Goal: Transaction & Acquisition: Purchase product/service

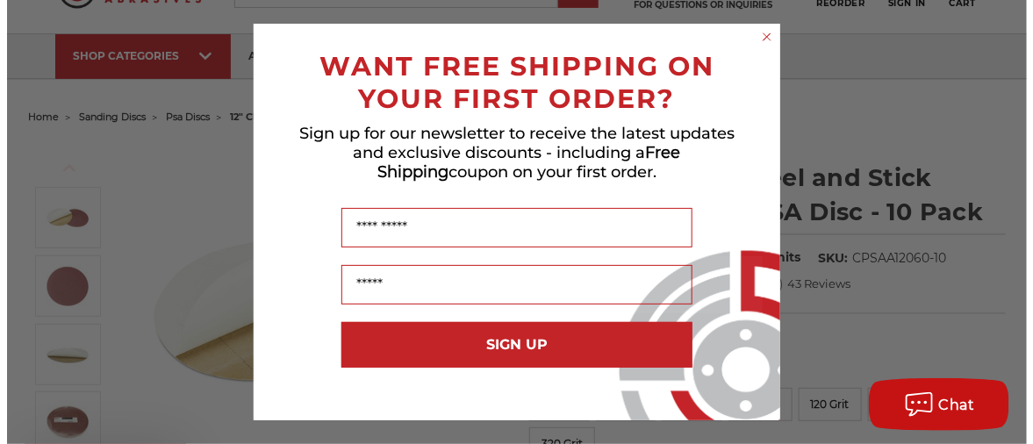
scroll to position [87, 0]
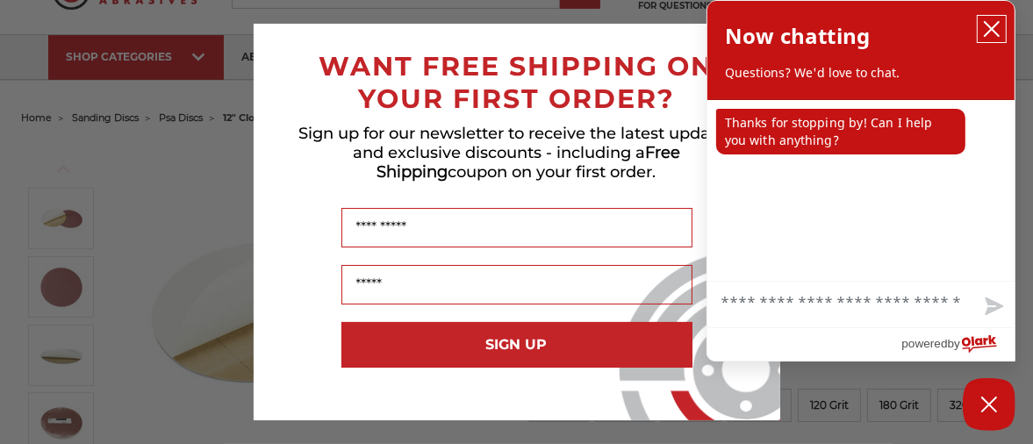
click at [991, 22] on icon "close chatbox" at bounding box center [992, 29] width 18 height 18
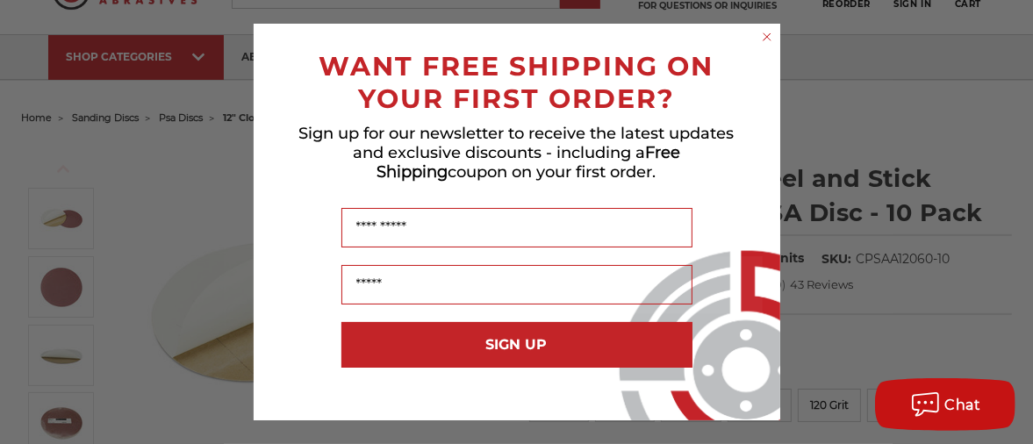
click at [765, 31] on circle "Close dialog" at bounding box center [766, 37] width 17 height 17
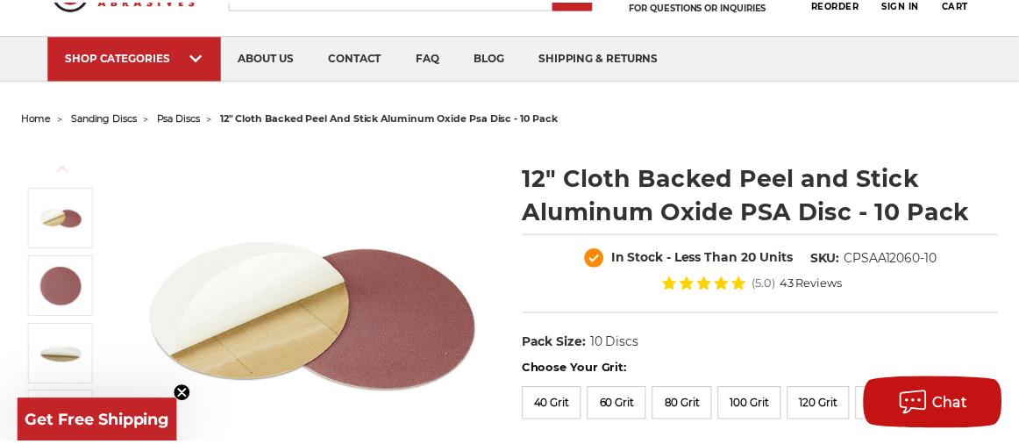
scroll to position [88, 0]
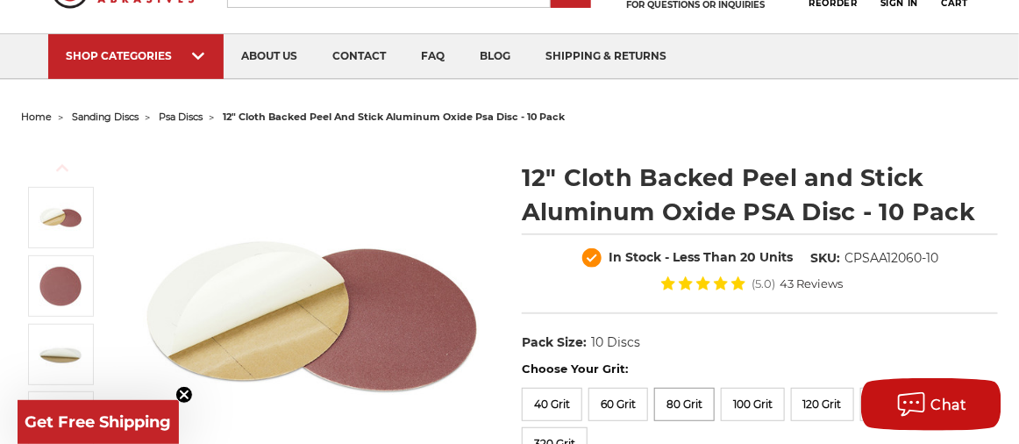
click at [681, 403] on label "80 Grit" at bounding box center [685, 404] width 61 height 33
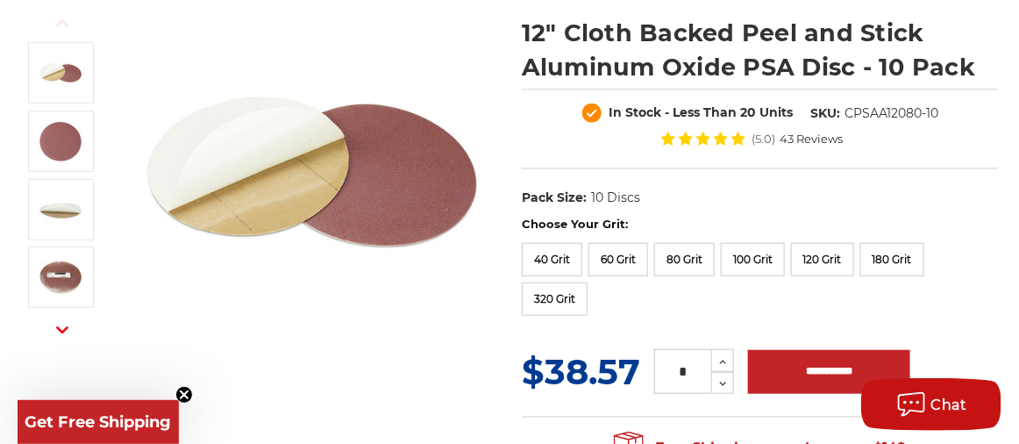
scroll to position [263, 0]
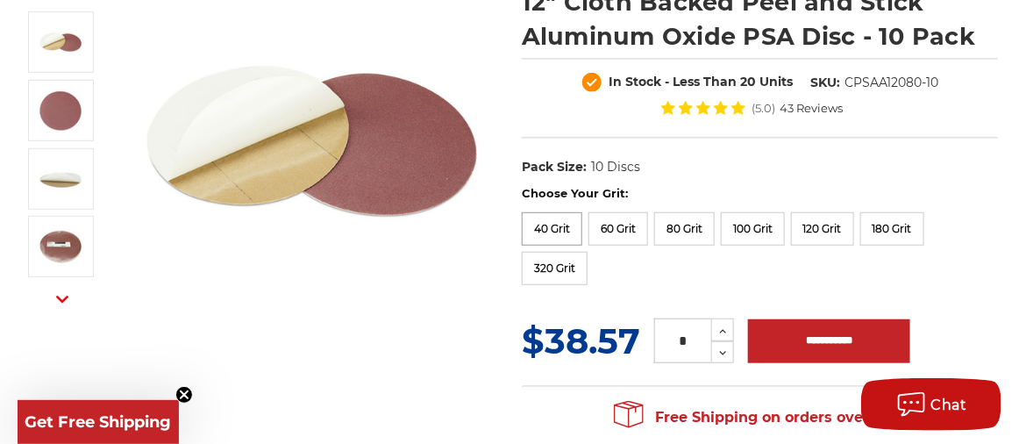
click at [568, 225] on label "40 Grit" at bounding box center [552, 228] width 61 height 33
click at [612, 224] on label "60 Grit" at bounding box center [619, 228] width 60 height 33
click at [687, 225] on label "80 Grit" at bounding box center [685, 228] width 61 height 33
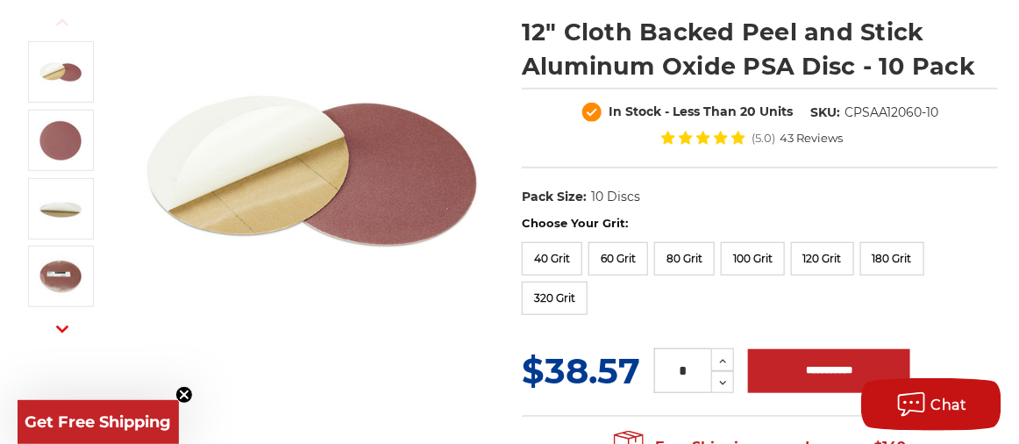
scroll to position [263, 0]
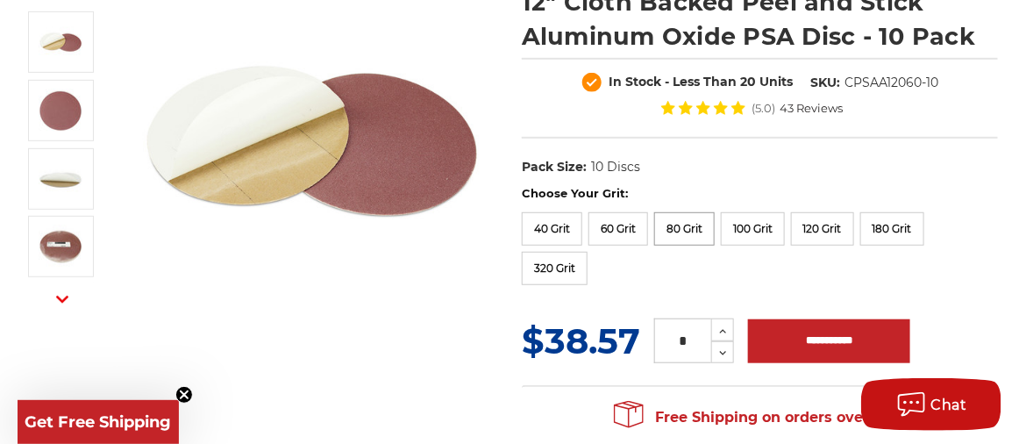
click at [675, 224] on label "80 Grit" at bounding box center [685, 228] width 61 height 33
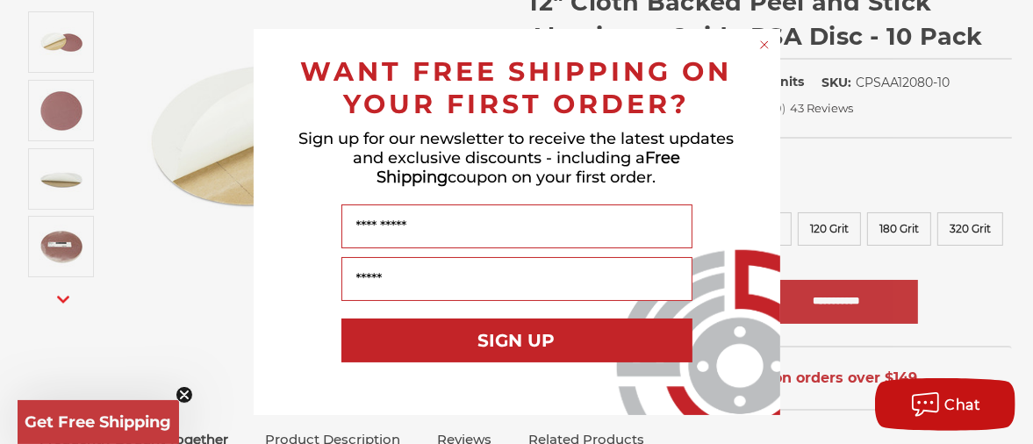
click at [768, 41] on circle "Close dialog" at bounding box center [763, 45] width 17 height 17
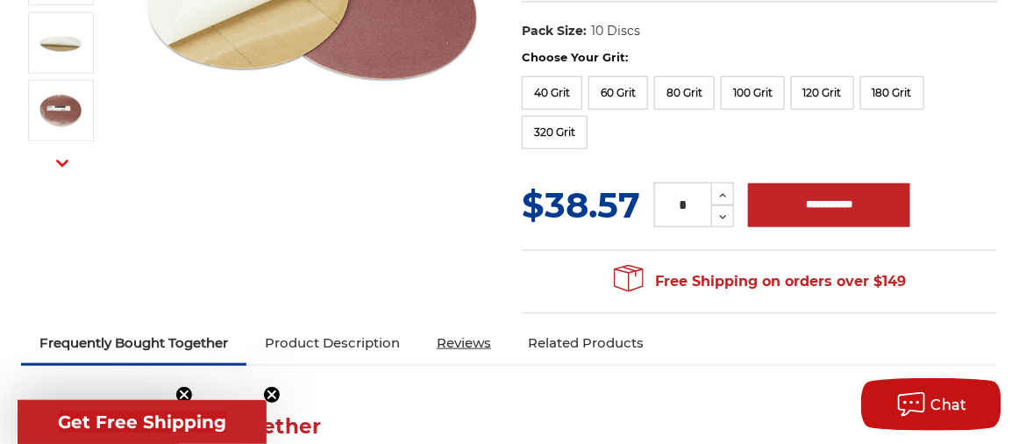
scroll to position [439, 0]
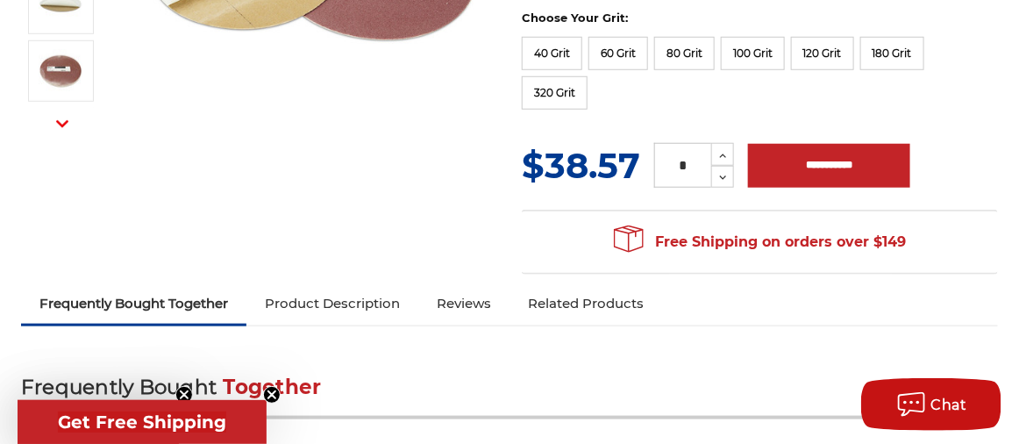
click at [146, 412] on span "Get Free Shipping" at bounding box center [142, 421] width 168 height 21
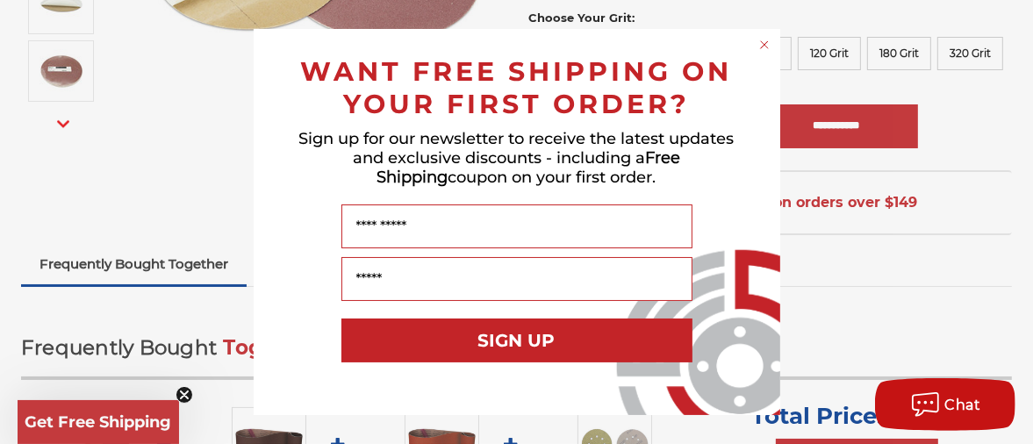
click at [107, 406] on div "Close dialog WANT FREE SHIPPING ON YOUR FIRST ORDER? Sign up for our newsletter…" at bounding box center [516, 222] width 1033 height 444
click at [767, 41] on circle "Close dialog" at bounding box center [763, 45] width 17 height 17
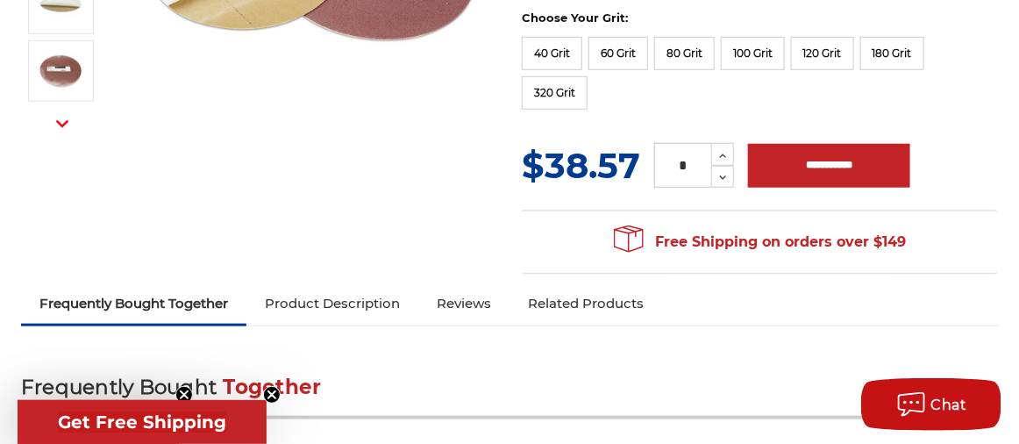
click at [275, 397] on circle "Close teaser" at bounding box center [272, 395] width 17 height 17
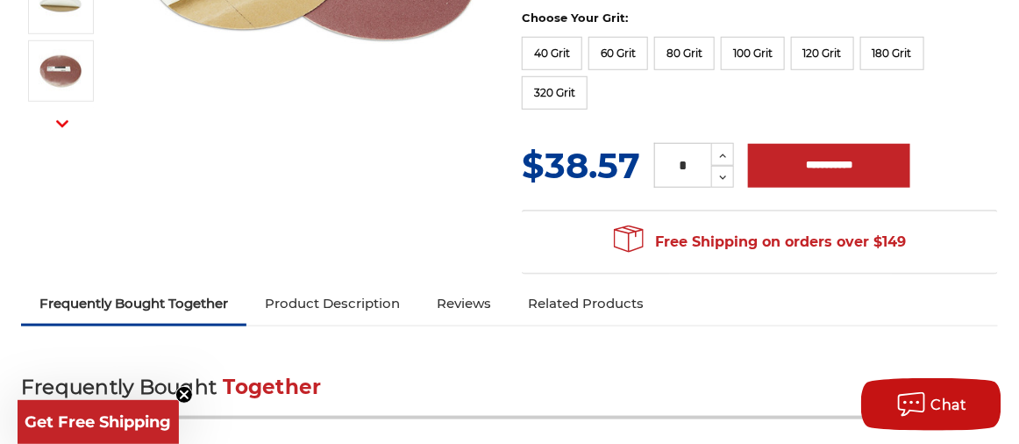
click at [181, 387] on circle "Close teaser" at bounding box center [184, 395] width 17 height 17
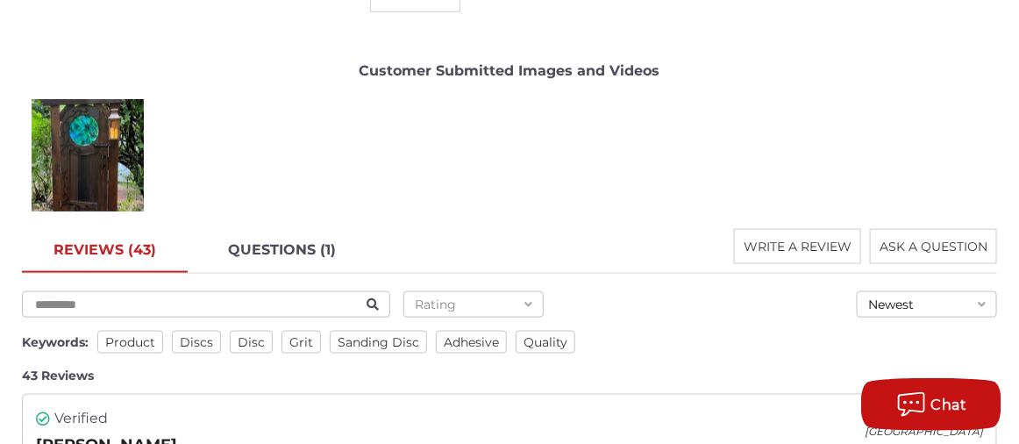
scroll to position [2632, 0]
